Goal: Task Accomplishment & Management: Manage account settings

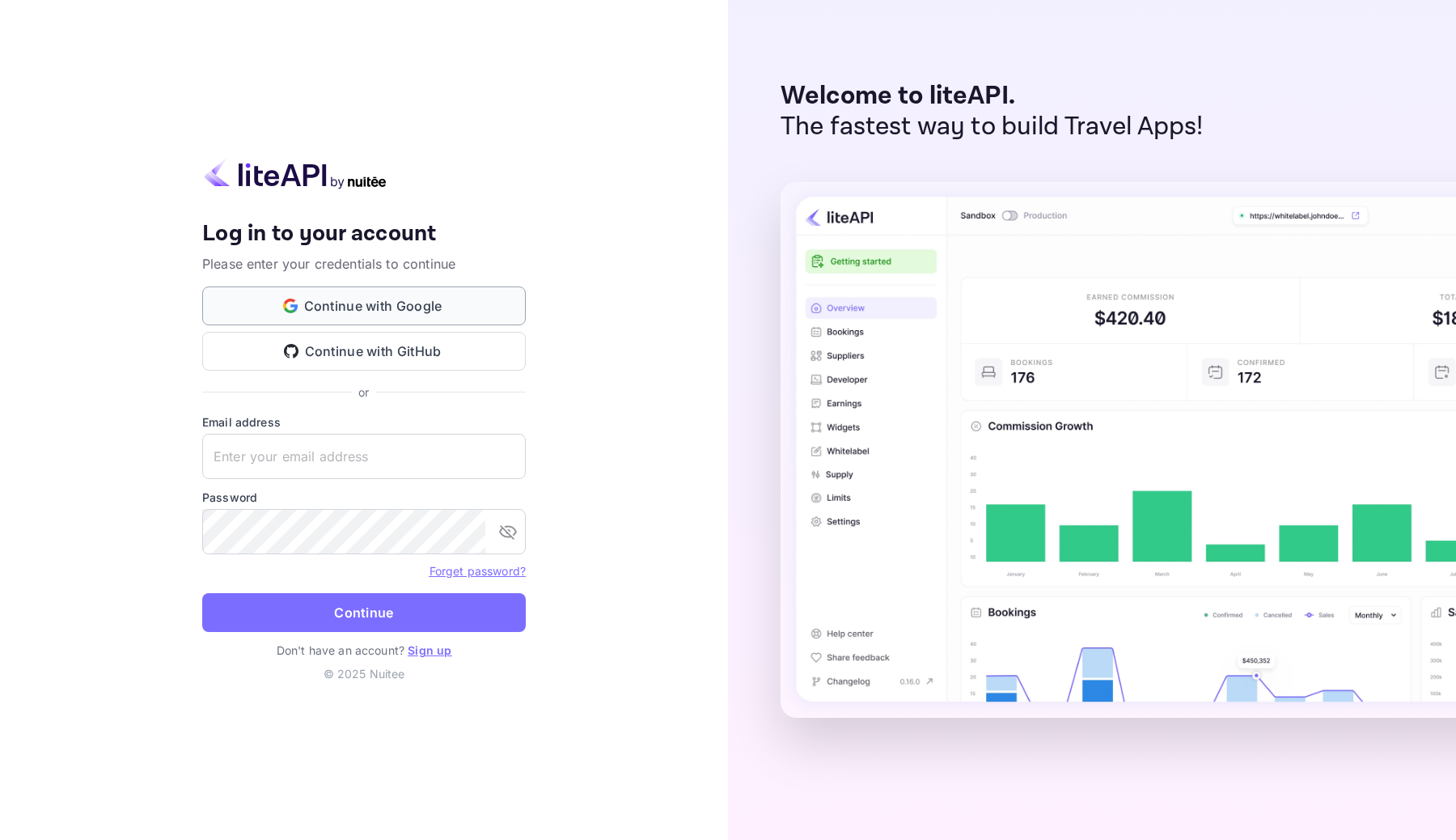
click at [337, 307] on button "Continue with Google" at bounding box center [364, 305] width 324 height 39
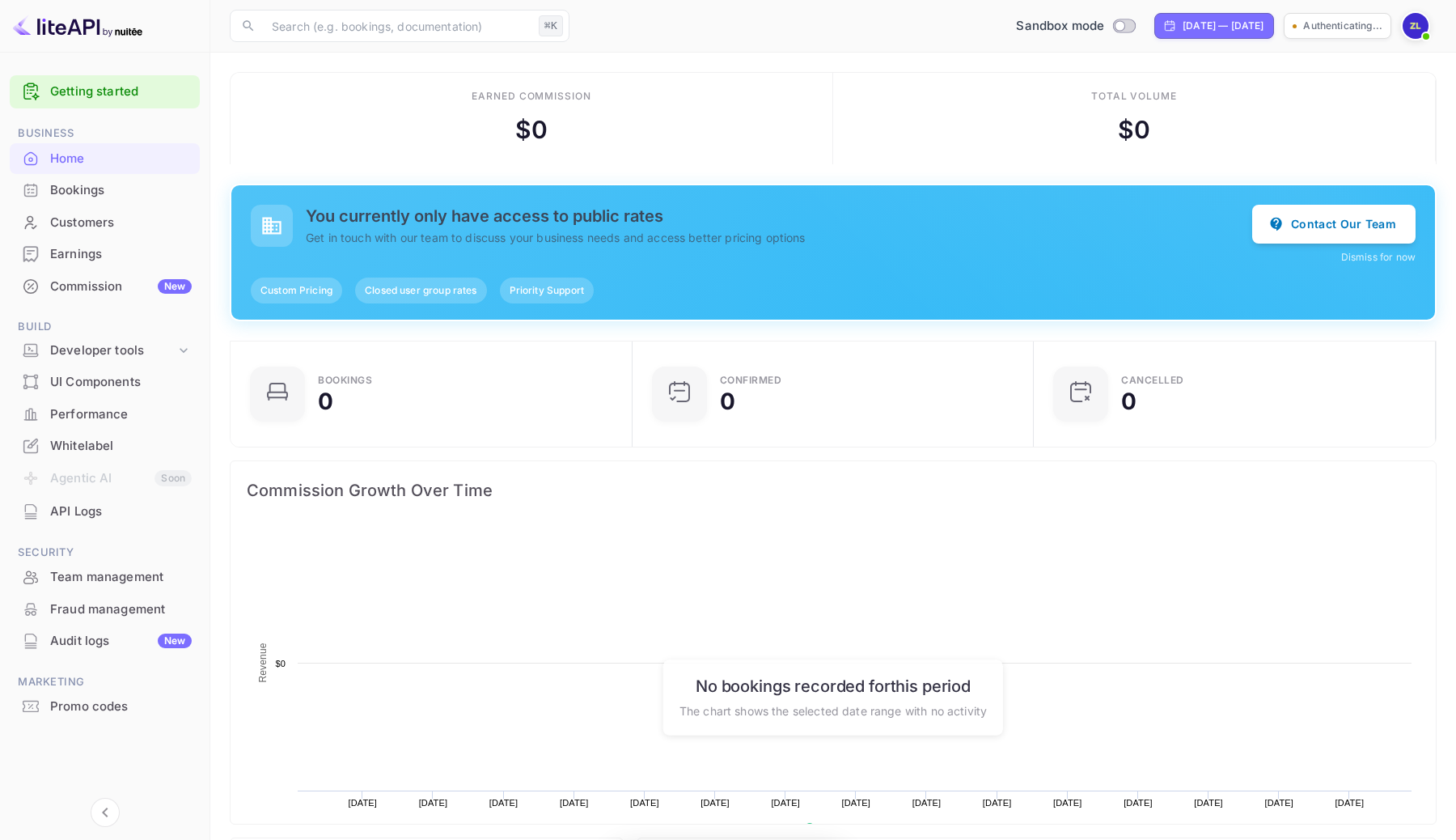
scroll to position [263, 392]
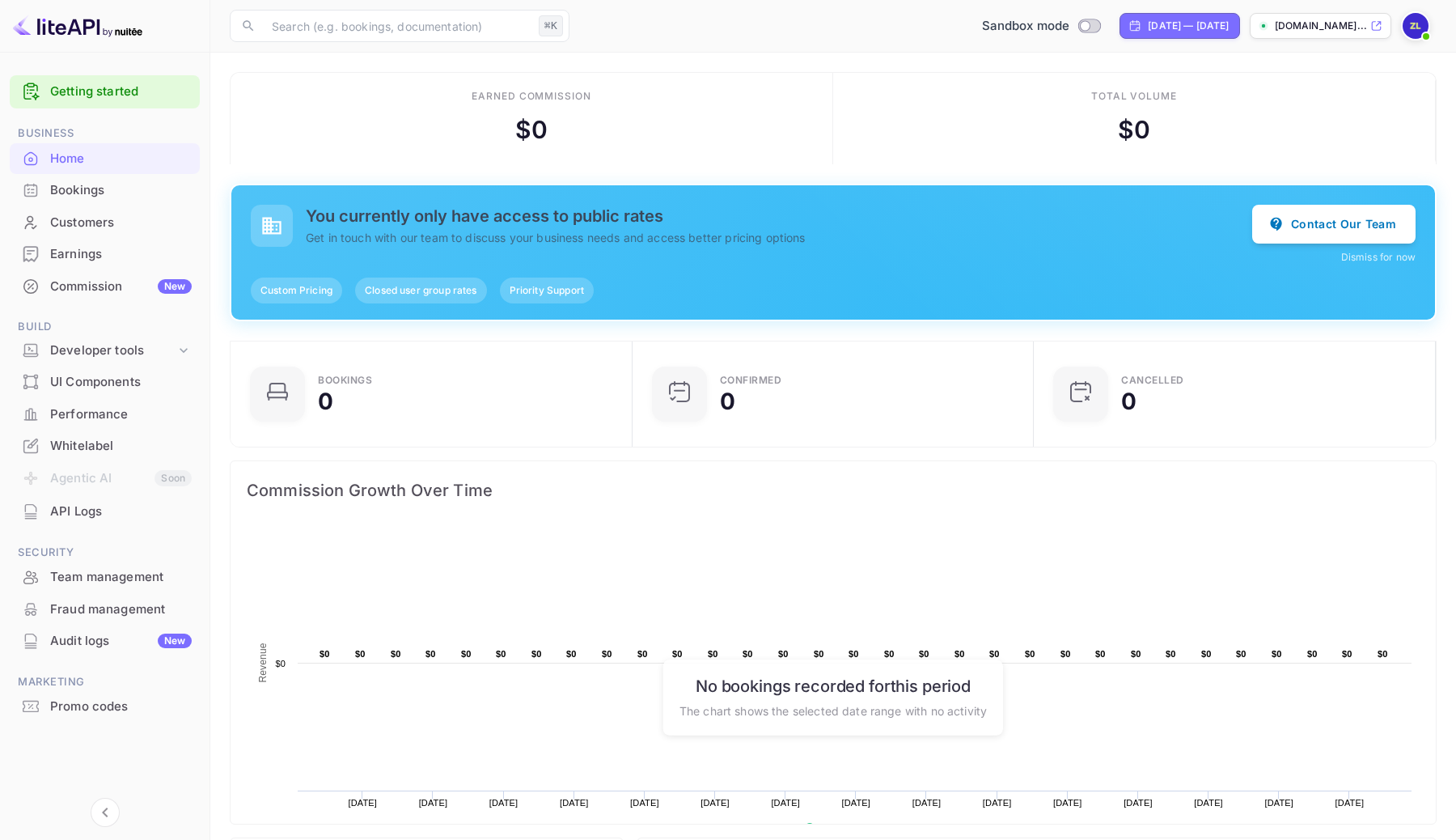
click at [292, 293] on span "Custom Pricing" at bounding box center [297, 291] width 92 height 14
click at [414, 293] on span "Closed user group rates" at bounding box center [421, 291] width 131 height 14
click at [550, 294] on span "Priority Support" at bounding box center [547, 291] width 94 height 14
click at [465, 210] on h5 "You currently only have access to public rates" at bounding box center [779, 216] width 947 height 20
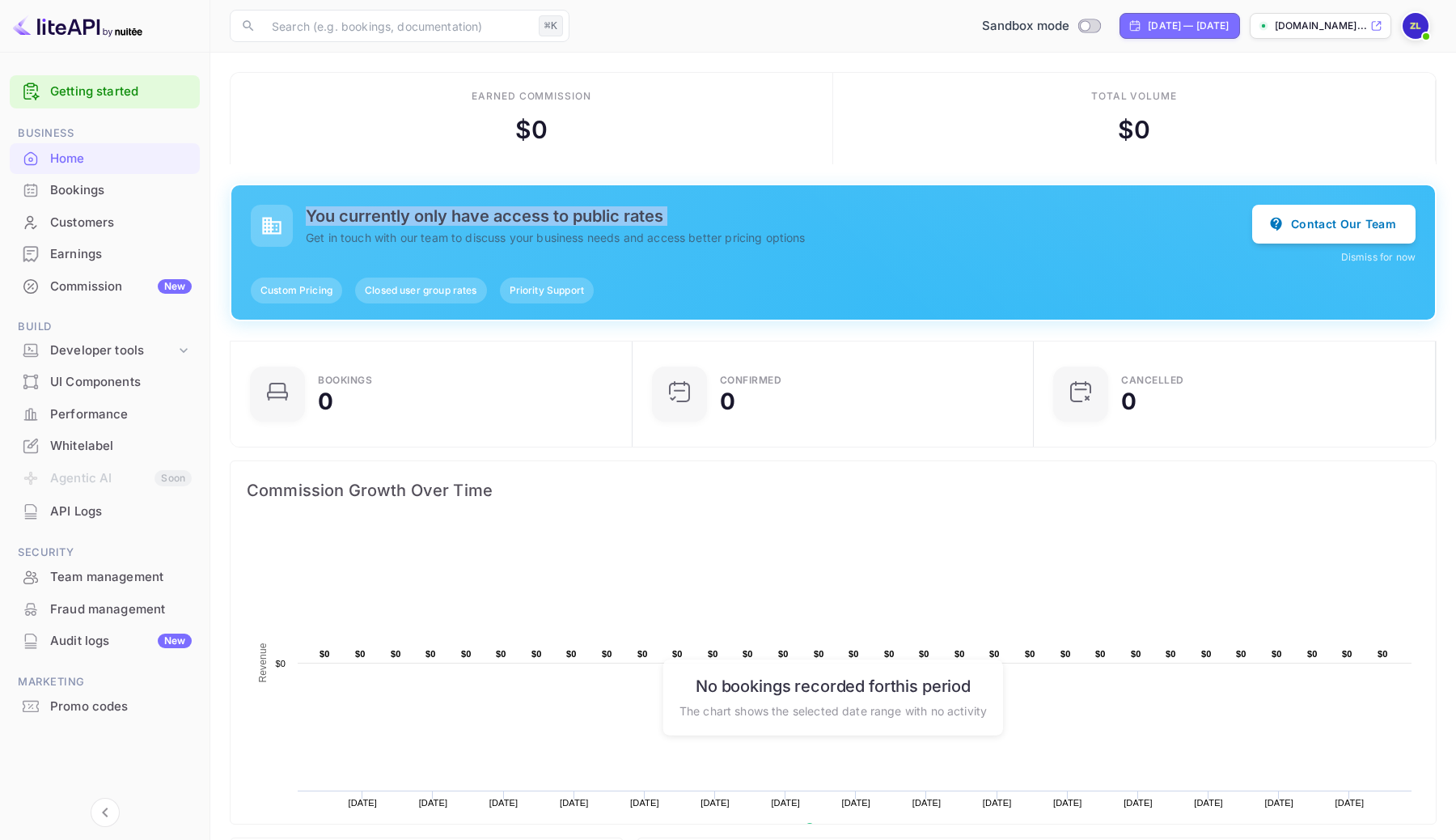
click at [465, 210] on h5 "You currently only have access to public rates" at bounding box center [779, 216] width 947 height 20
copy h5 "You currently only have access to public rates"
click at [504, 234] on p "Get in touch with our team to discuss your business needs and access better pri…" at bounding box center [779, 237] width 947 height 17
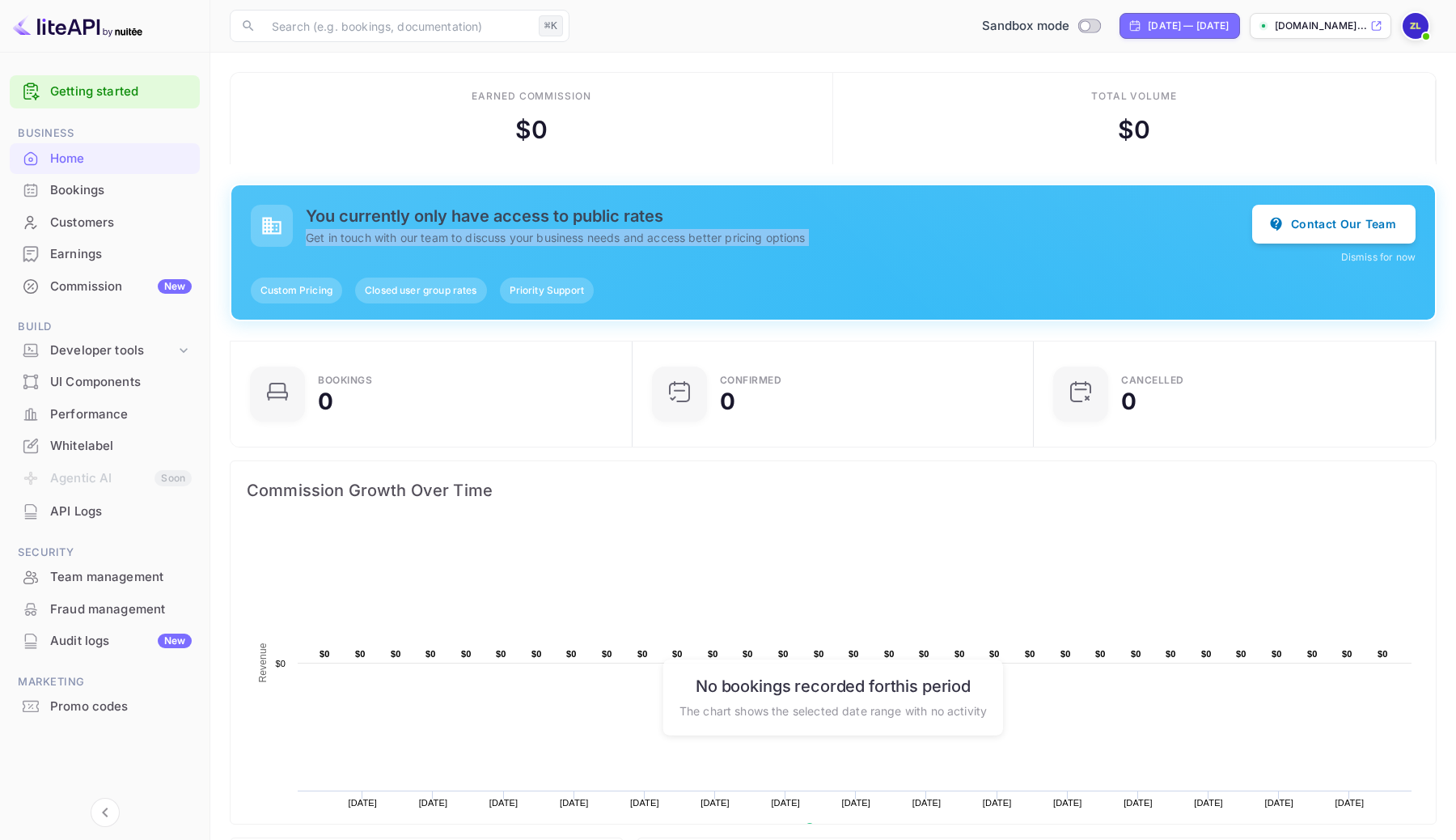
click at [504, 234] on p "Get in touch with our team to discuss your business needs and access better pri…" at bounding box center [779, 237] width 947 height 17
copy div "Get in touch with our team to discuss your business needs and access better pri…"
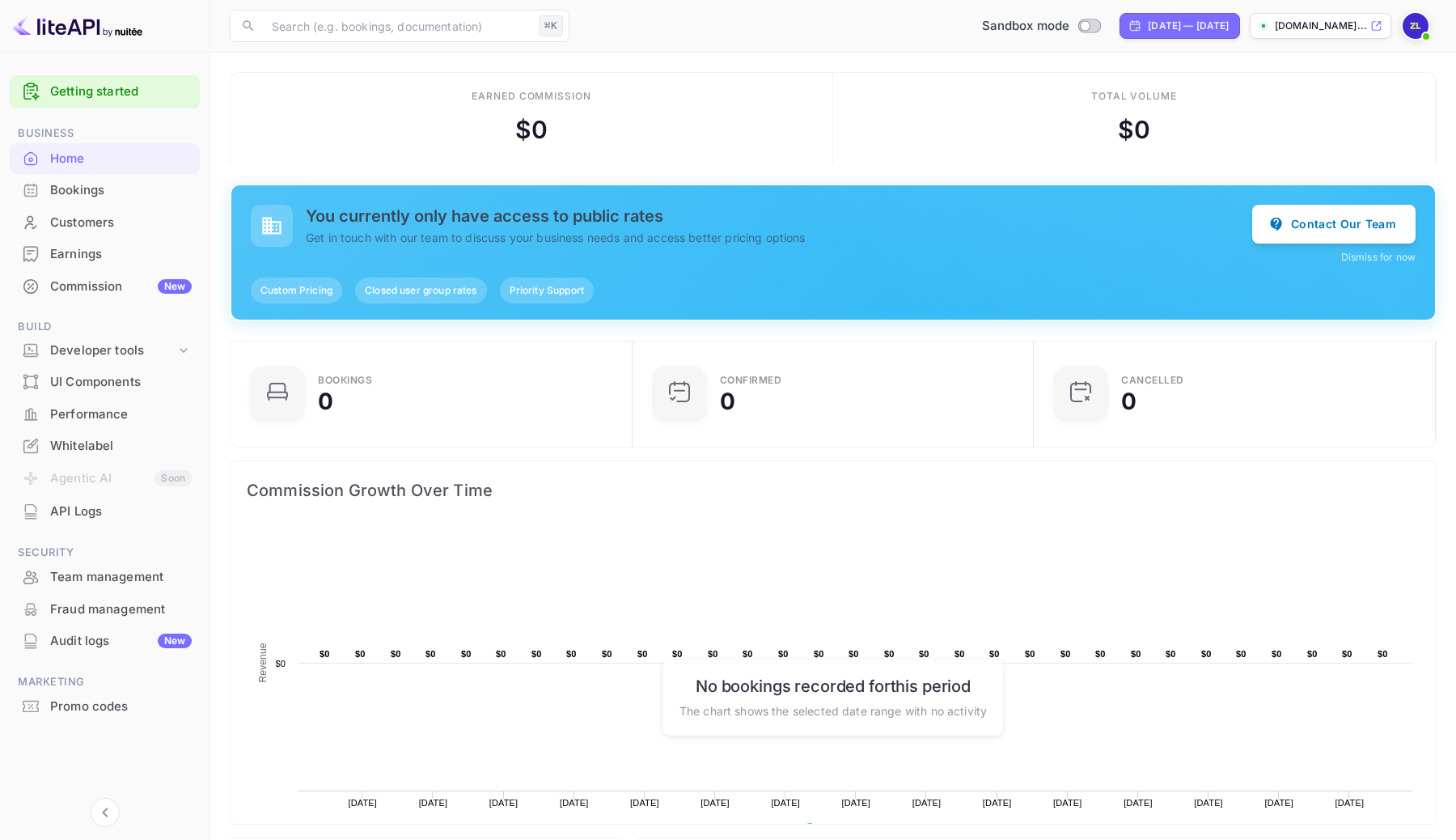
click at [313, 289] on span "Custom Pricing" at bounding box center [297, 291] width 92 height 14
copy span "Custom Pricing"
click at [443, 288] on span "Closed user group rates" at bounding box center [421, 291] width 131 height 14
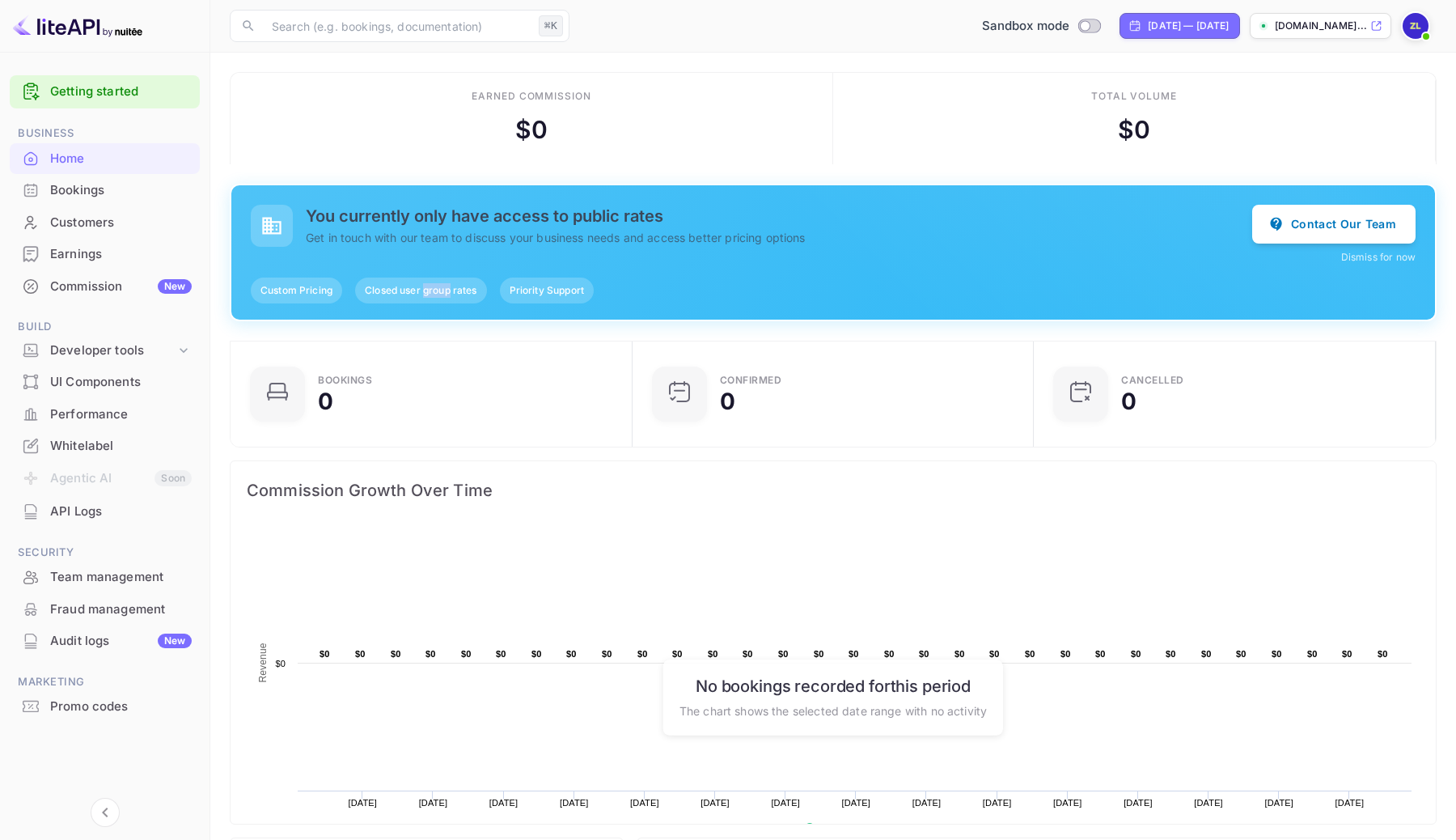
click at [443, 288] on span "Closed user group rates" at bounding box center [421, 291] width 131 height 14
copy span "Closed user group rates"
click at [547, 295] on span "Priority Support" at bounding box center [547, 291] width 94 height 14
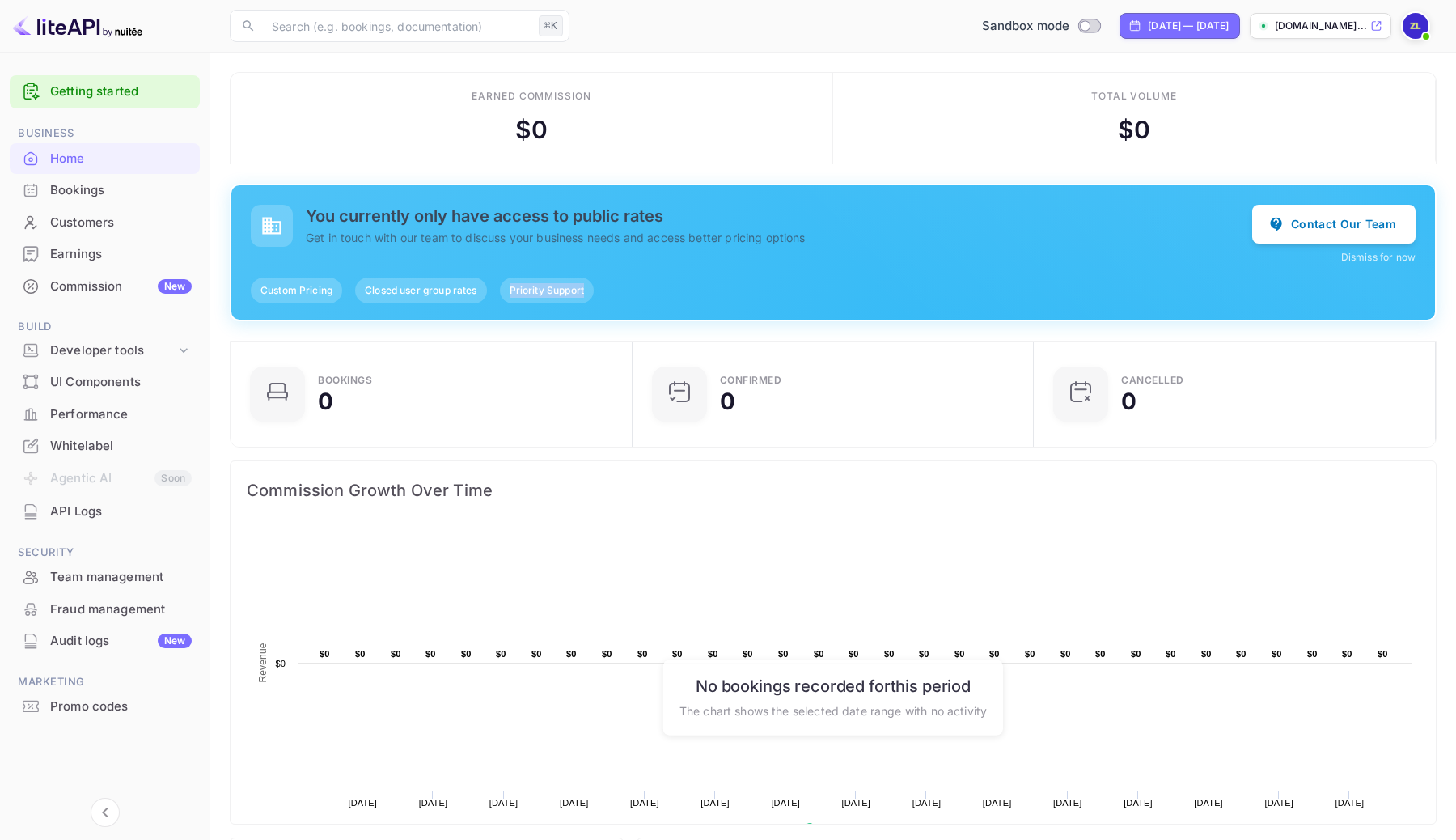
click at [547, 295] on span "Priority Support" at bounding box center [547, 291] width 94 height 14
copy div "Priority Support"
click at [1394, 260] on button "Dismiss for now" at bounding box center [1379, 257] width 75 height 14
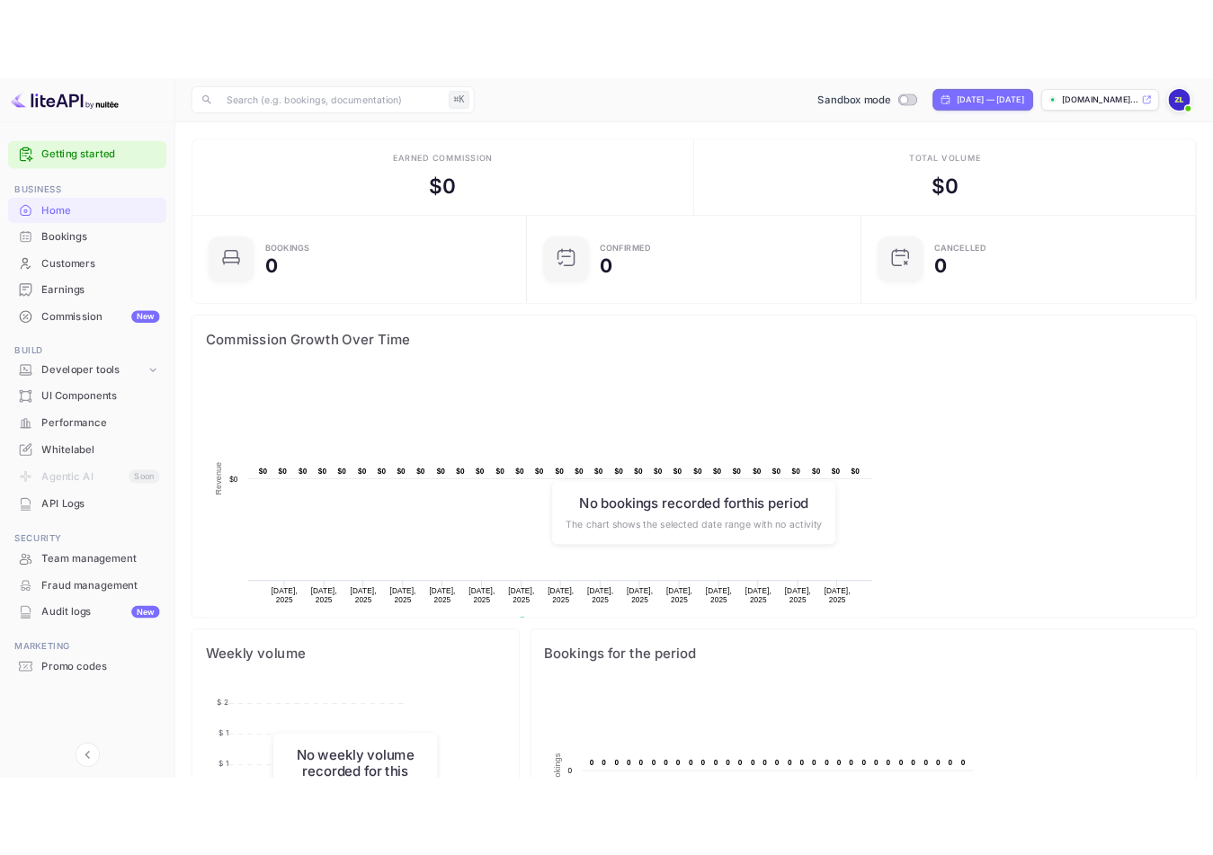
scroll to position [1, 0]
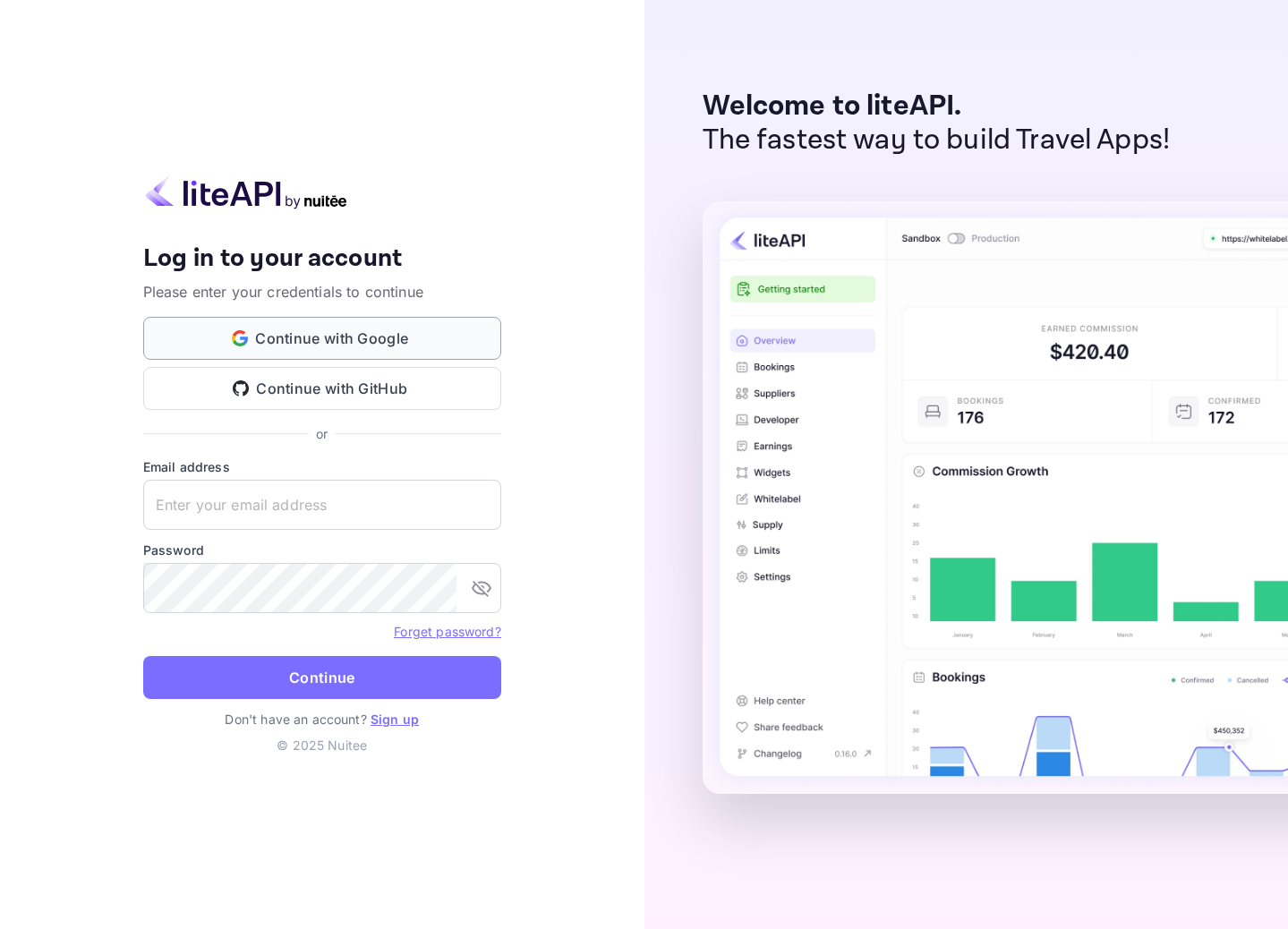
click at [367, 340] on button "Continue with Google" at bounding box center [322, 338] width 358 height 43
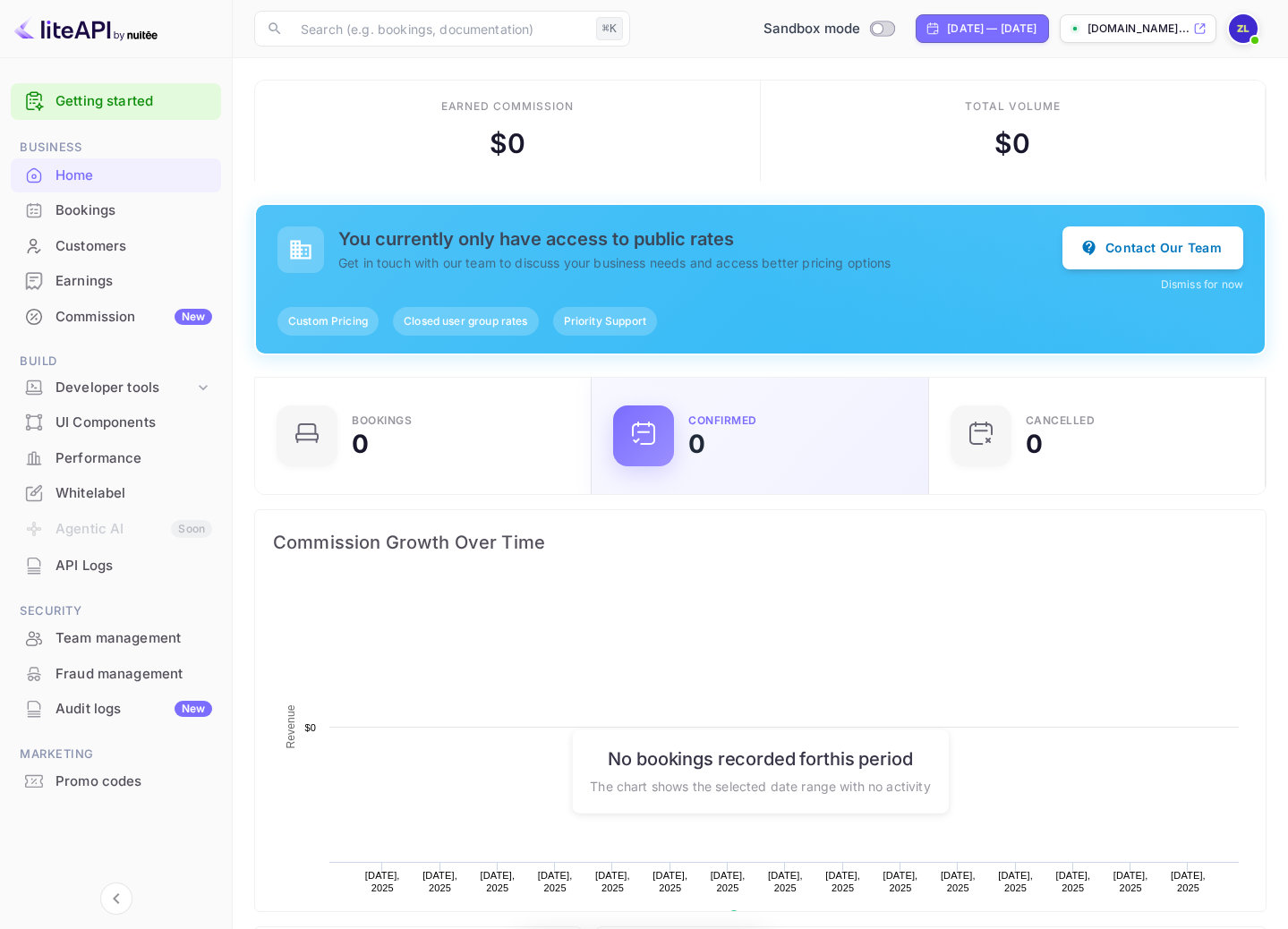
scroll to position [291, 325]
